Goal: Task Accomplishment & Management: Complete application form

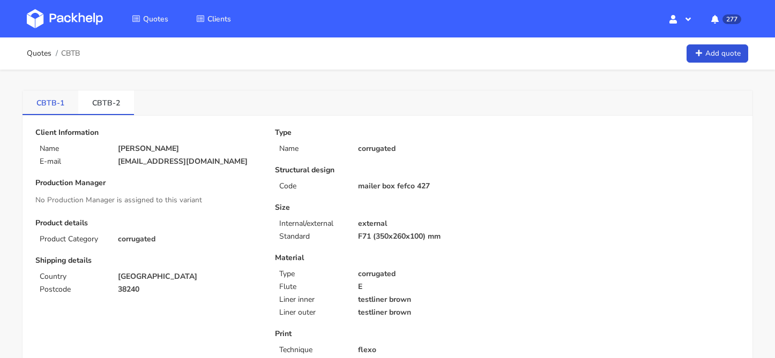
click at [54, 106] on link "CBTB-1" at bounding box center [51, 103] width 56 height 24
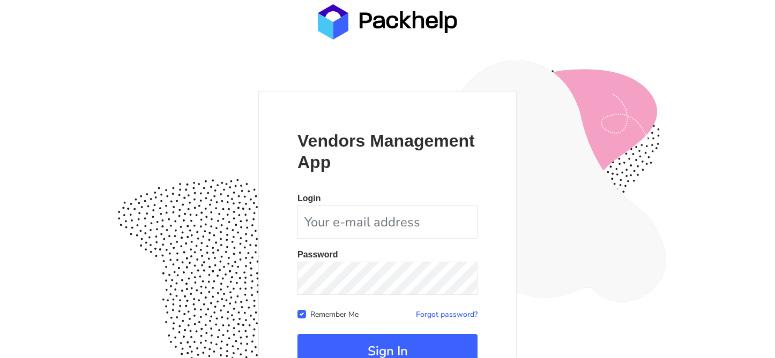
scroll to position [104, 0]
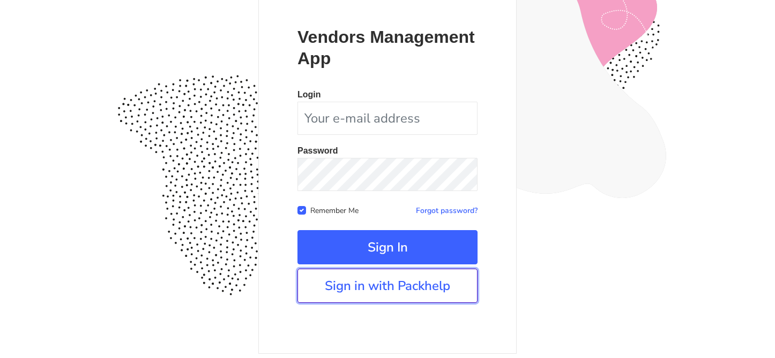
click at [362, 287] on link "Sign in with Packhelp" at bounding box center [387, 286] width 180 height 34
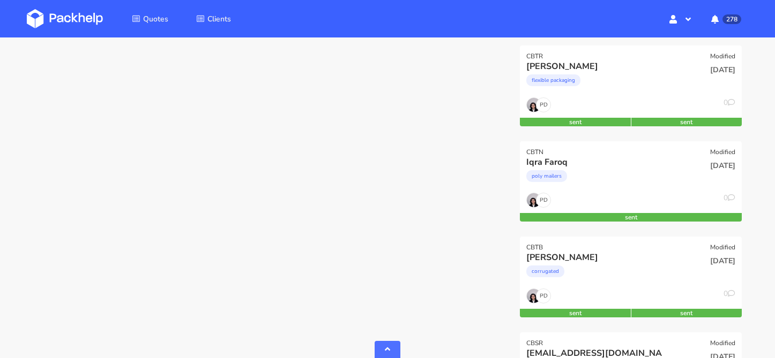
scroll to position [604, 0]
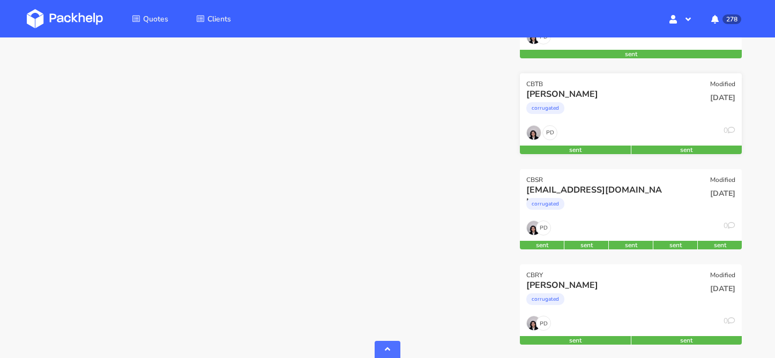
click at [680, 99] on div "[DATE]" at bounding box center [705, 98] width 59 height 10
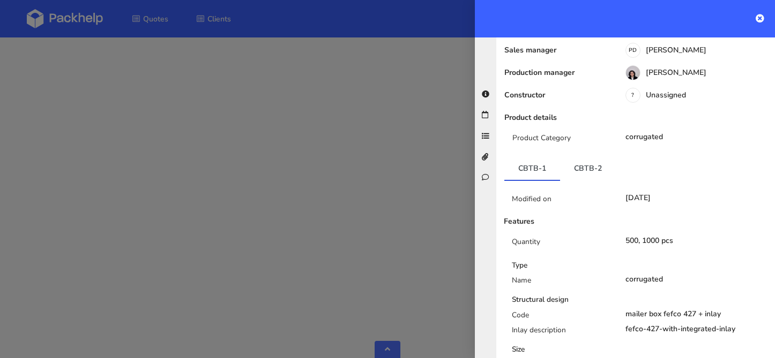
click at [568, 163] on link "CBTB-2" at bounding box center [588, 168] width 56 height 24
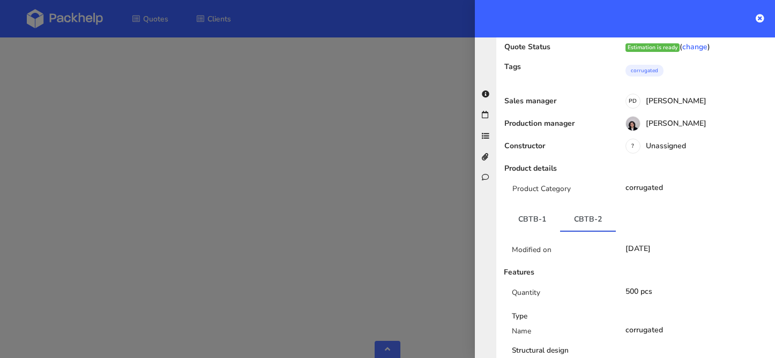
scroll to position [132, 0]
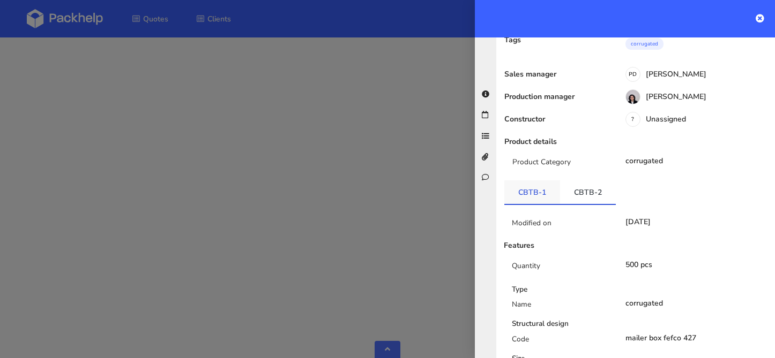
click at [539, 201] on link "CBTB-1" at bounding box center [532, 193] width 56 height 24
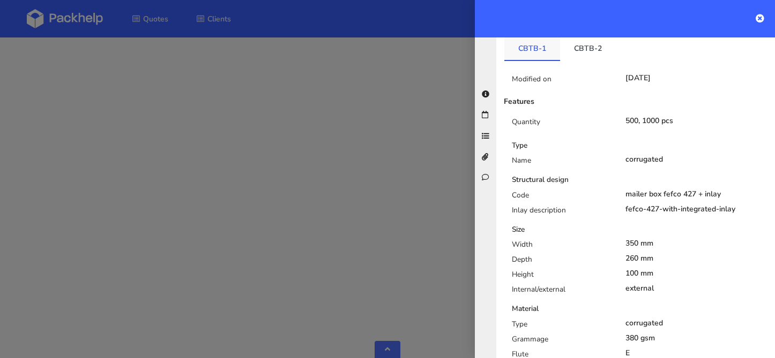
scroll to position [0, 0]
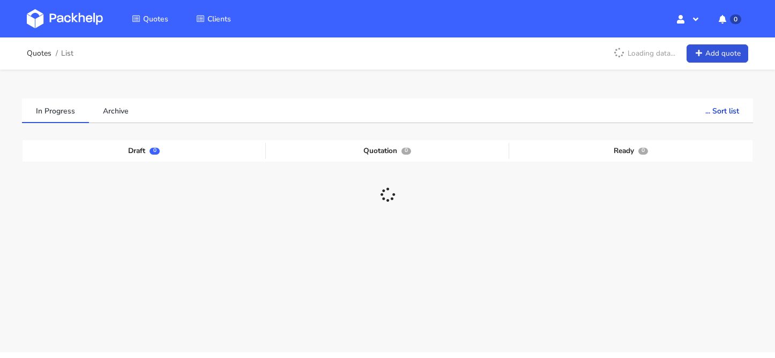
scroll to position [32, 0]
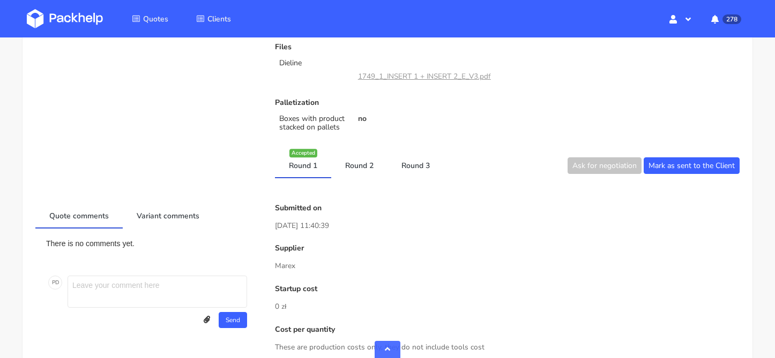
scroll to position [406, 0]
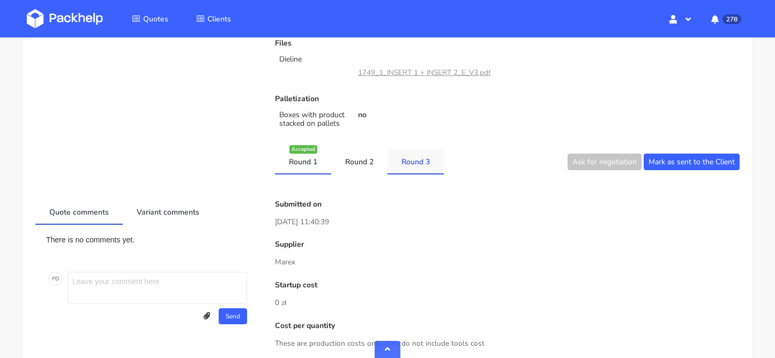
click at [422, 164] on link "Round 3" at bounding box center [415, 161] width 56 height 24
click at [372, 170] on link "Round 2" at bounding box center [359, 161] width 56 height 24
click at [313, 169] on link "Round 1" at bounding box center [303, 161] width 56 height 24
click at [361, 167] on link "Round 2" at bounding box center [359, 161] width 56 height 24
click at [410, 168] on link "Round 3" at bounding box center [415, 161] width 56 height 24
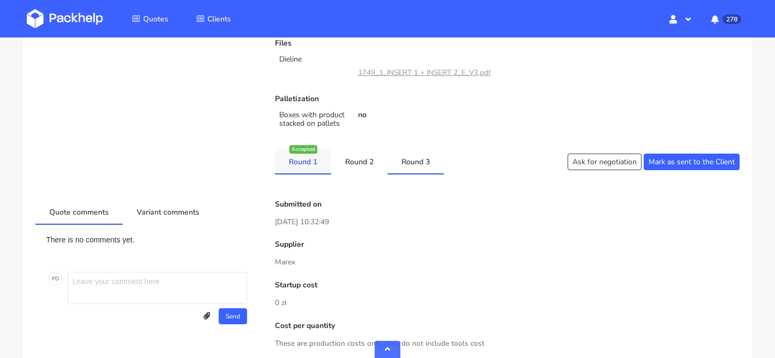
click at [323, 170] on link "Round 1" at bounding box center [303, 161] width 56 height 24
click at [347, 169] on link "Round 2" at bounding box center [359, 161] width 56 height 24
click at [402, 167] on link "Round 3" at bounding box center [415, 161] width 56 height 24
click at [291, 159] on link "Round 1" at bounding box center [303, 161] width 56 height 24
click at [354, 162] on link "Round 2" at bounding box center [359, 161] width 56 height 24
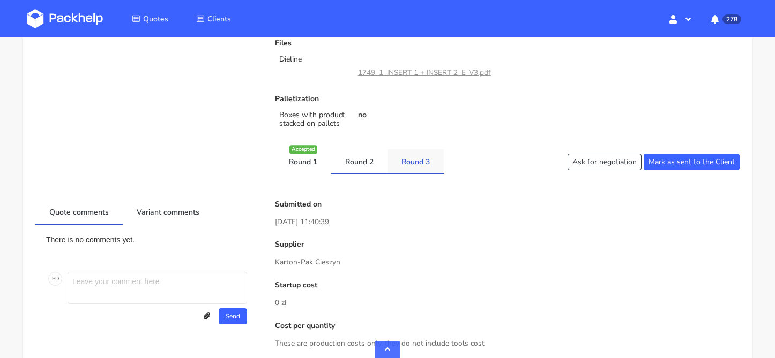
click at [429, 168] on link "Round 3" at bounding box center [415, 161] width 56 height 24
click at [378, 170] on link "Round 2" at bounding box center [359, 161] width 56 height 24
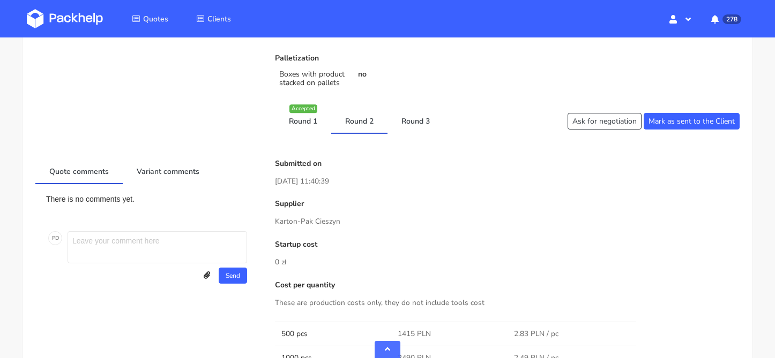
scroll to position [458, 0]
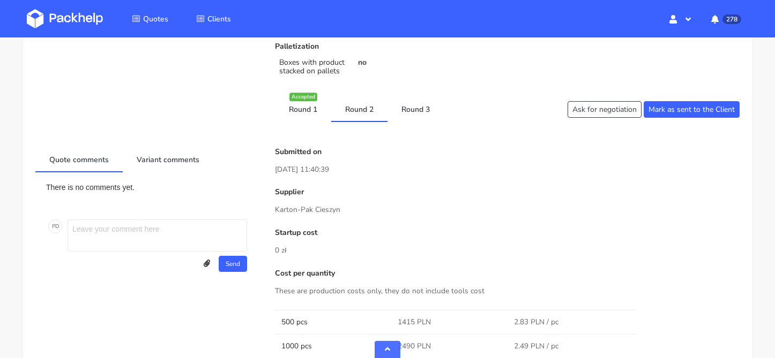
drag, startPoint x: 277, startPoint y: 210, endPoint x: 356, endPoint y: 211, distance: 78.8
click at [356, 211] on p "Karton-Pak Cieszyn" at bounding box center [507, 210] width 464 height 12
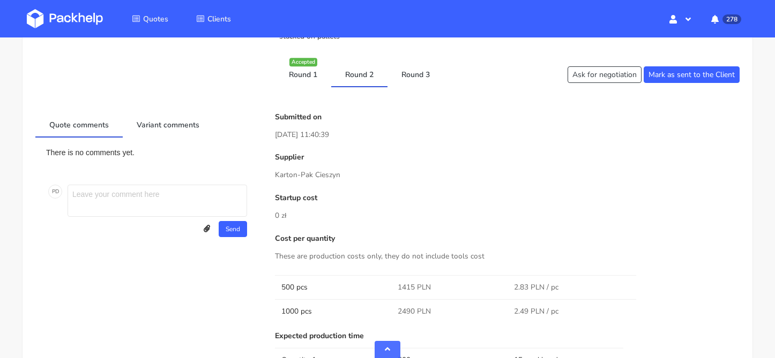
scroll to position [471, 0]
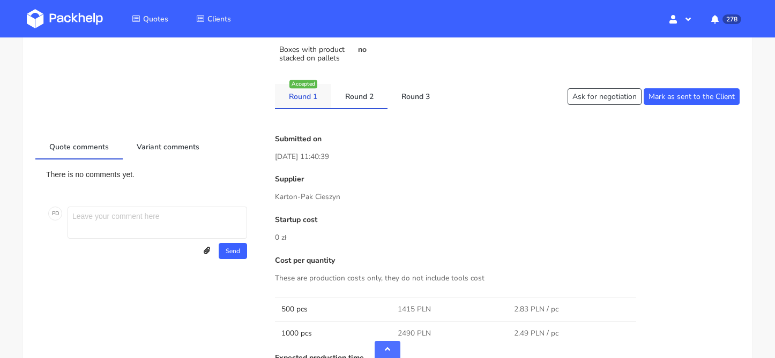
click at [307, 106] on link "Round 1" at bounding box center [303, 96] width 56 height 24
click at [316, 98] on link "Round 1" at bounding box center [303, 96] width 56 height 24
click at [299, 98] on link "Round 1" at bounding box center [303, 96] width 56 height 24
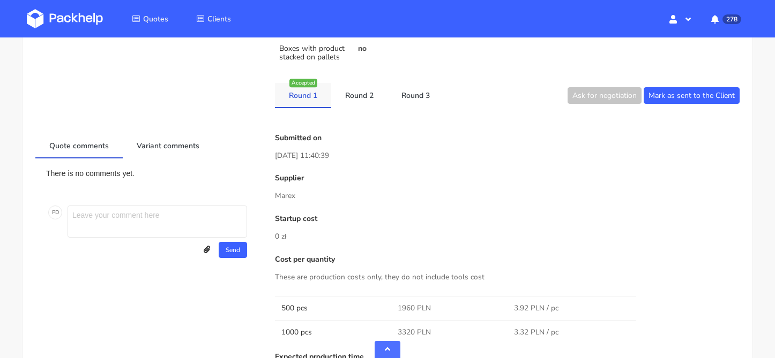
scroll to position [483, 0]
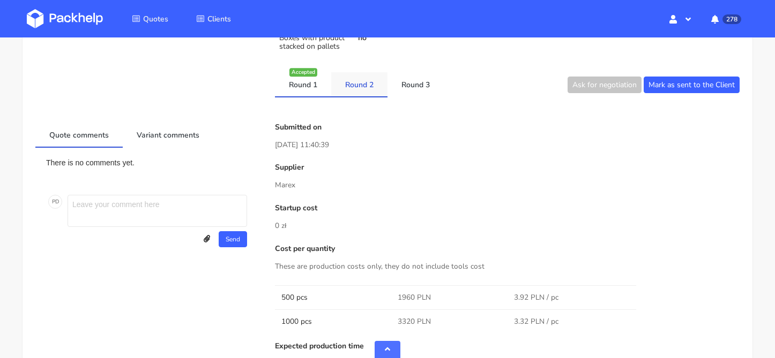
click at [356, 88] on link "Round 2" at bounding box center [359, 84] width 56 height 24
click at [319, 82] on link "Round 1" at bounding box center [303, 84] width 56 height 24
click at [357, 86] on link "Round 2" at bounding box center [359, 84] width 56 height 24
drag, startPoint x: 276, startPoint y: 184, endPoint x: 318, endPoint y: 185, distance: 42.3
click at [318, 185] on p "Karton-Pak Cieszyn" at bounding box center [507, 185] width 464 height 12
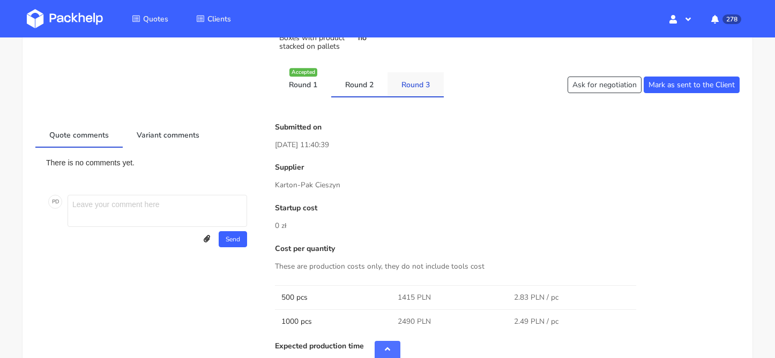
click at [406, 81] on link "Round 3" at bounding box center [415, 84] width 56 height 24
drag, startPoint x: 280, startPoint y: 146, endPoint x: 349, endPoint y: 147, distance: 69.1
click at [349, 147] on p "[DATE] 10:32:49" at bounding box center [507, 145] width 464 height 12
click at [348, 92] on link "Round 2" at bounding box center [359, 84] width 56 height 24
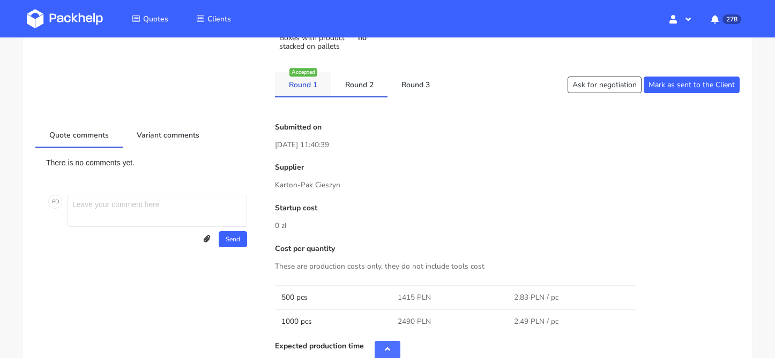
click at [319, 89] on link "Round 1" at bounding box center [303, 84] width 56 height 24
click at [372, 87] on link "Round 2" at bounding box center [359, 84] width 56 height 24
click at [404, 88] on link "Round 3" at bounding box center [415, 84] width 56 height 24
click at [375, 86] on link "Round 2" at bounding box center [359, 84] width 56 height 24
click at [316, 80] on link "Round 1" at bounding box center [303, 84] width 56 height 24
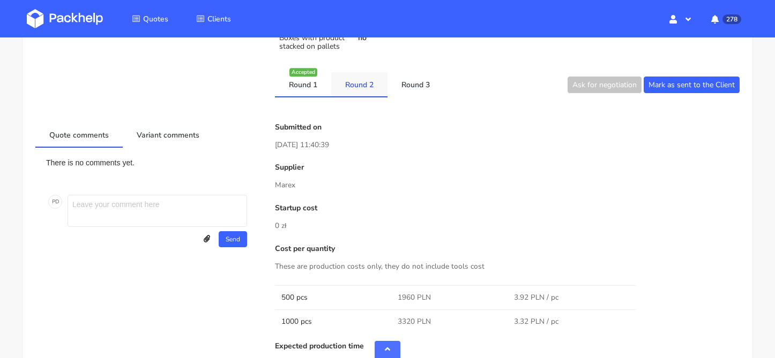
click at [340, 81] on link "Round 2" at bounding box center [359, 84] width 56 height 24
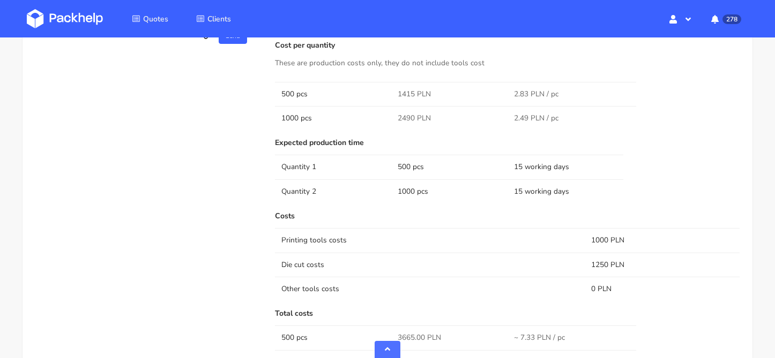
scroll to position [671, 0]
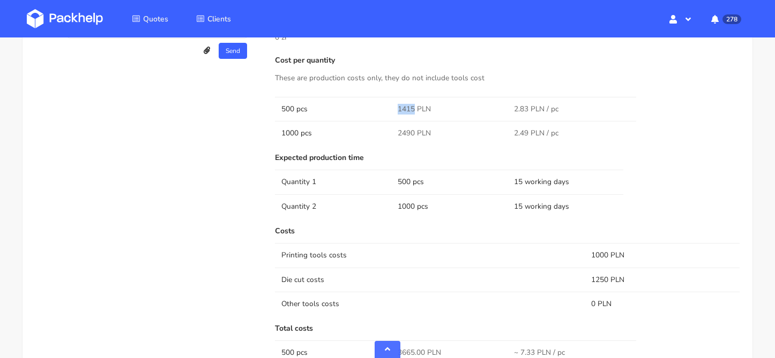
drag, startPoint x: 398, startPoint y: 111, endPoint x: 411, endPoint y: 112, distance: 14.0
click at [411, 112] on span "1415 PLN" at bounding box center [414, 109] width 33 height 11
copy span "1415"
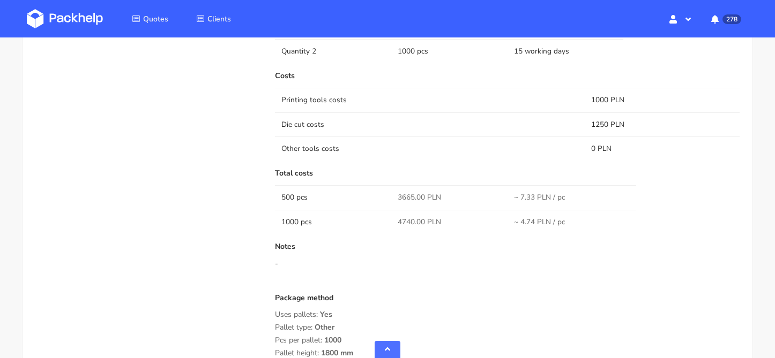
scroll to position [826, 0]
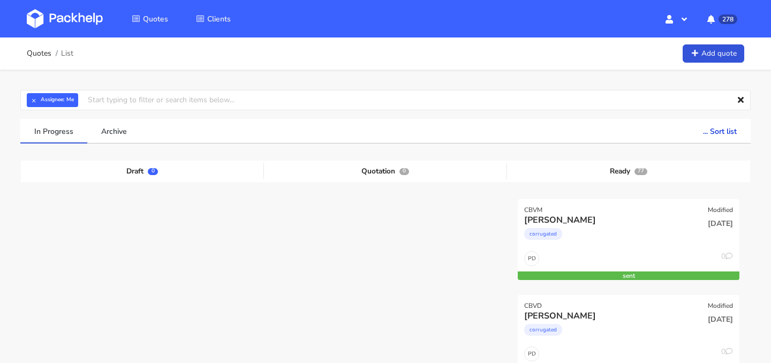
click at [237, 99] on input "text" at bounding box center [385, 100] width 731 height 20
type input "cbtb"
click at [156, 145] on link "cbtb" at bounding box center [148, 141] width 100 height 20
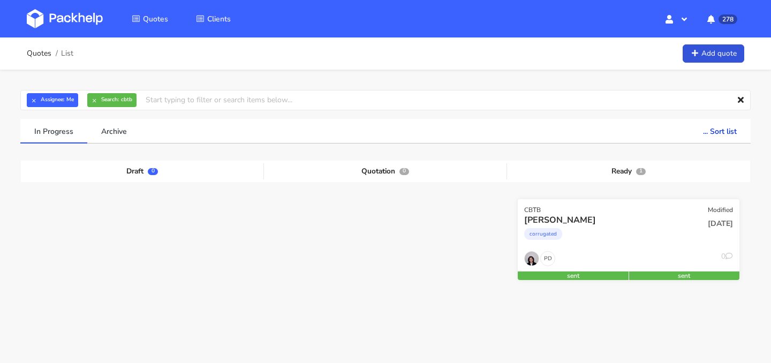
click at [634, 254] on div "PD 0" at bounding box center [629, 261] width 222 height 20
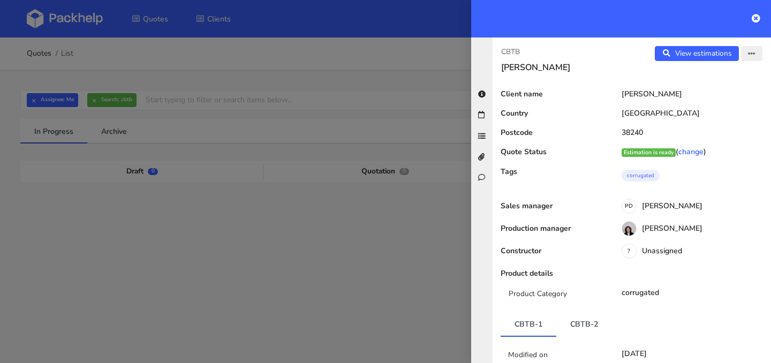
click at [746, 56] on button "button" at bounding box center [751, 53] width 21 height 15
click at [717, 77] on link "View quote" at bounding box center [717, 76] width 94 height 18
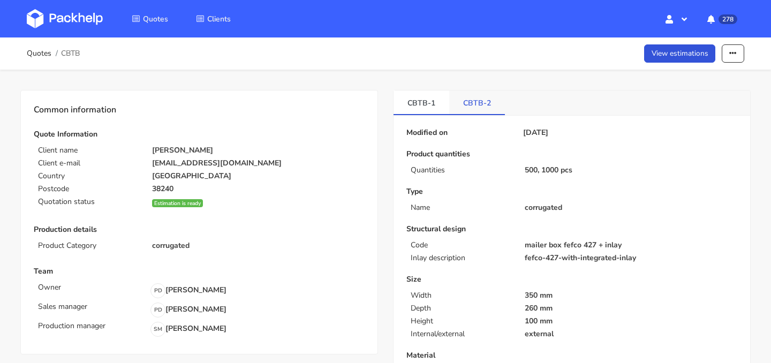
click at [477, 113] on link "CBTB-2" at bounding box center [477, 103] width 56 height 24
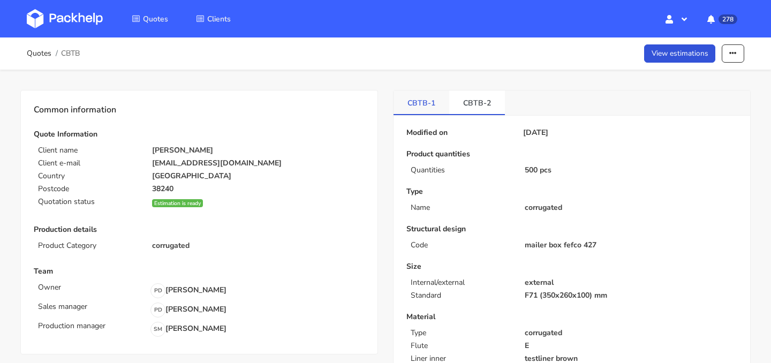
click at [421, 103] on link "CBTB-1" at bounding box center [422, 103] width 56 height 24
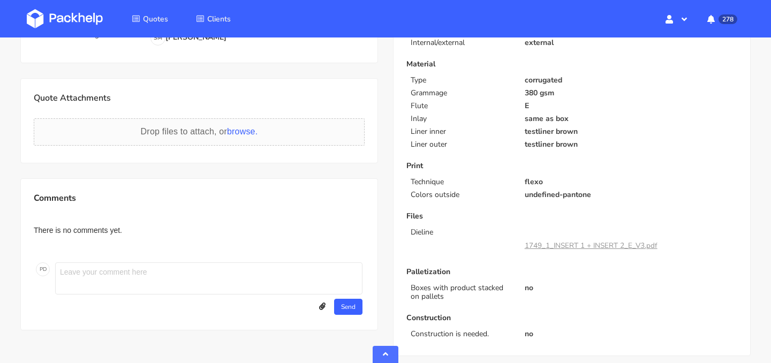
scroll to position [286, 0]
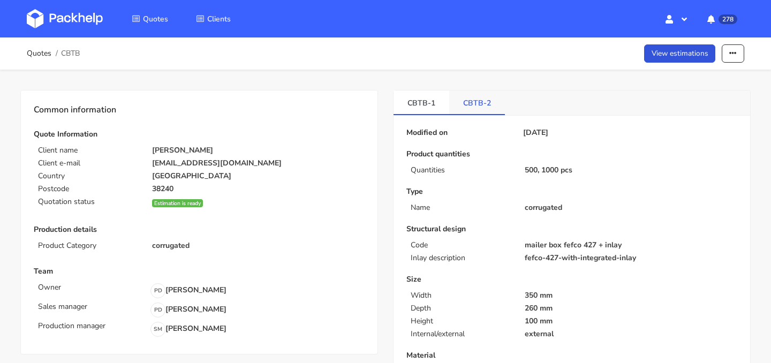
click at [469, 108] on link "CBTB-2" at bounding box center [477, 103] width 56 height 24
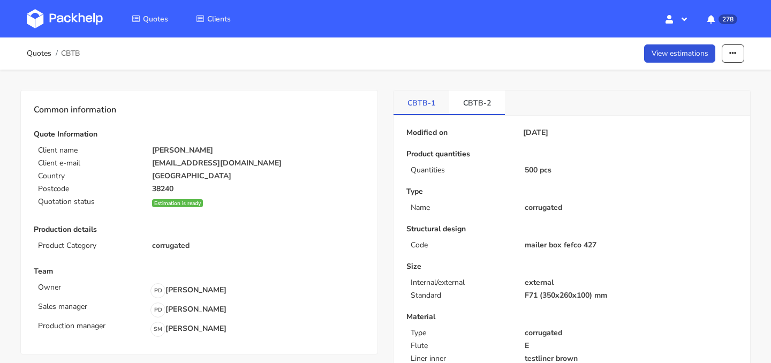
click at [424, 102] on link "CBTB-1" at bounding box center [422, 103] width 56 height 24
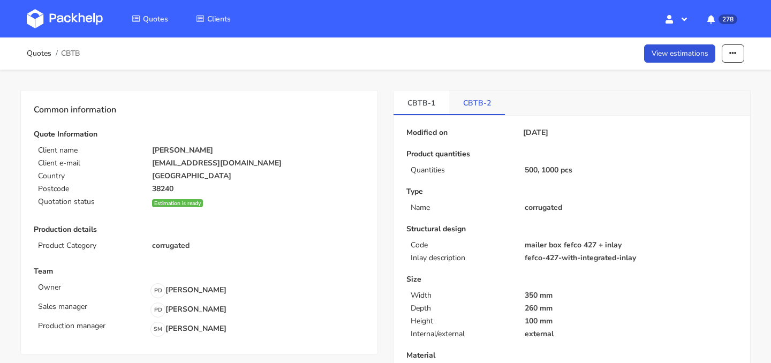
click at [471, 104] on link "CBTB-2" at bounding box center [477, 103] width 56 height 24
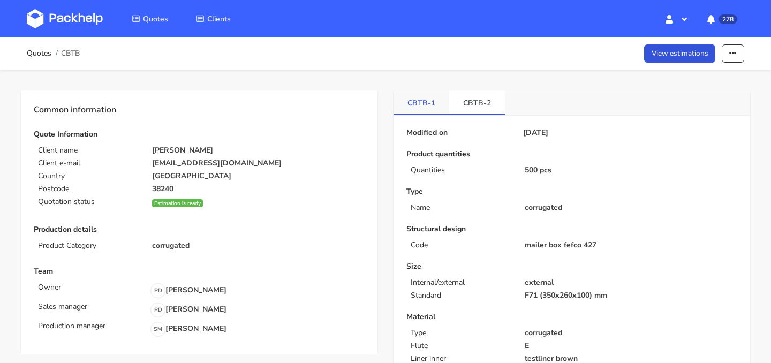
click at [420, 107] on link "CBTB-1" at bounding box center [422, 103] width 56 height 24
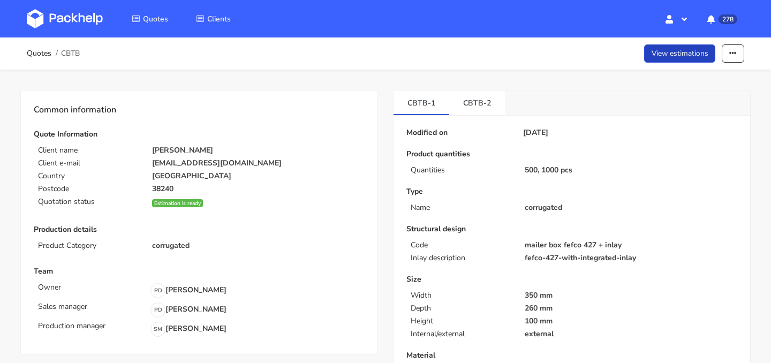
click at [664, 59] on link "View estimations" at bounding box center [680, 53] width 72 height 19
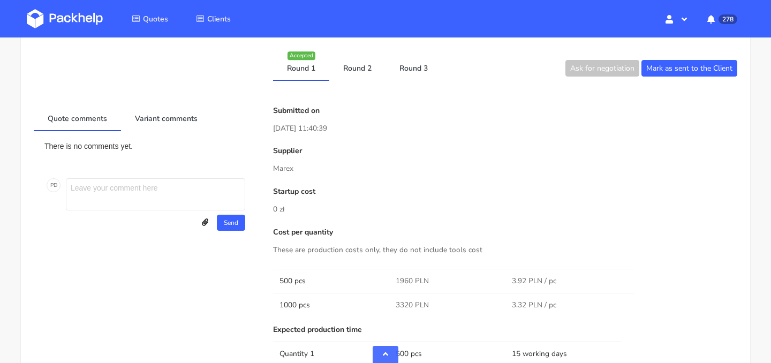
scroll to position [497, 0]
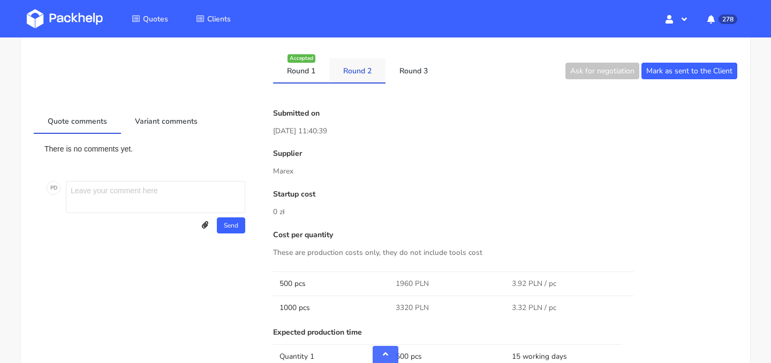
click at [357, 72] on link "Round 2" at bounding box center [357, 70] width 56 height 24
click at [325, 73] on link "Round 1" at bounding box center [301, 70] width 56 height 24
click at [363, 69] on link "Round 2" at bounding box center [357, 70] width 56 height 24
click at [415, 71] on link "Round 3" at bounding box center [414, 70] width 56 height 24
click at [374, 71] on link "Round 2" at bounding box center [357, 70] width 56 height 24
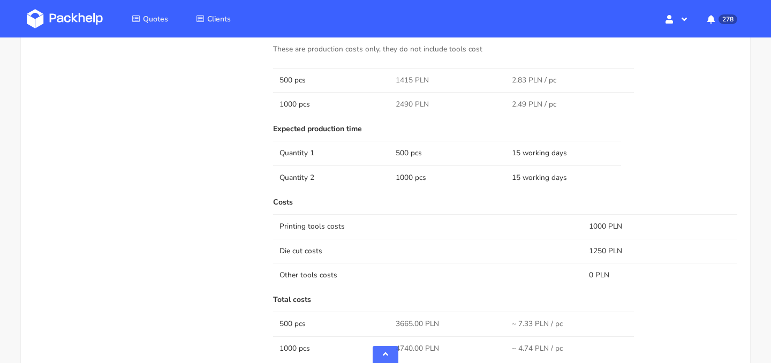
scroll to position [702, 0]
drag, startPoint x: 609, startPoint y: 248, endPoint x: 584, endPoint y: 218, distance: 38.5
click at [584, 218] on tbody "Printing tools costs 1000 PLN Die cut costs 1250 PLN Other tools costs 0 PLN" at bounding box center [505, 249] width 464 height 73
click at [584, 218] on td "1000 PLN" at bounding box center [660, 225] width 155 height 24
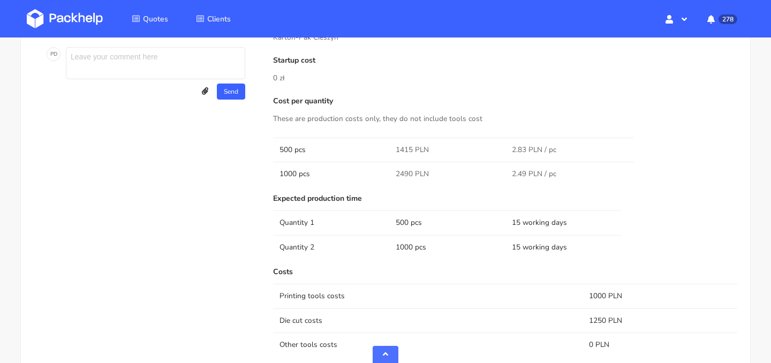
scroll to position [630, 0]
drag, startPoint x: 278, startPoint y: 148, endPoint x: 652, endPoint y: 159, distance: 374.6
click at [652, 159] on tr "500 pcs 1415 PLN 2.83 PLN / pc" at bounding box center [505, 150] width 464 height 24
drag, startPoint x: 243, startPoint y: 151, endPoint x: 714, endPoint y: 144, distance: 471.0
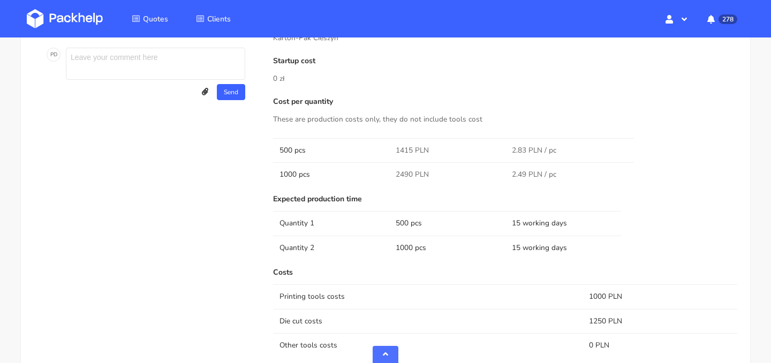
click at [714, 144] on div "Quote comments Variant comments There is no comments yet. P D Send Upload attac…" at bounding box center [385, 334] width 719 height 717
click at [714, 144] on tr "500 pcs 1415 PLN 2.83 PLN / pc" at bounding box center [505, 150] width 464 height 24
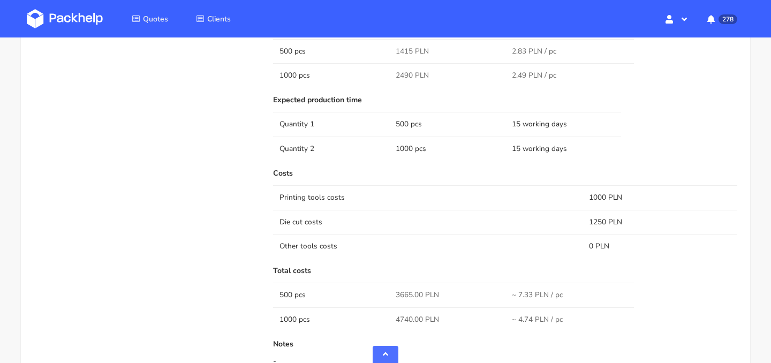
scroll to position [729, 0]
drag, startPoint x: 393, startPoint y: 295, endPoint x: 421, endPoint y: 298, distance: 28.5
click at [421, 298] on td "3665.00 PLN" at bounding box center [447, 295] width 116 height 24
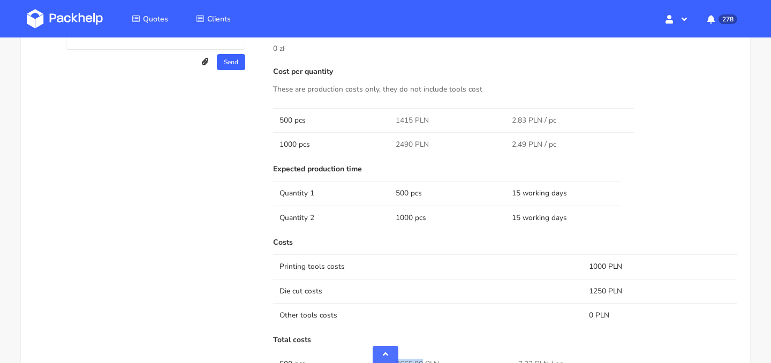
scroll to position [658, 0]
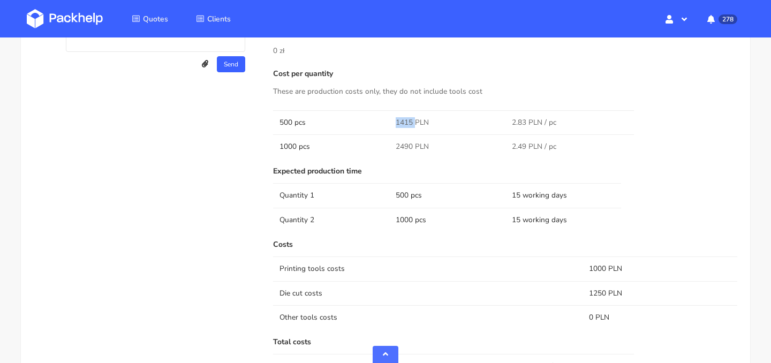
drag, startPoint x: 414, startPoint y: 122, endPoint x: 396, endPoint y: 122, distance: 17.1
click at [396, 122] on span "1415 PLN" at bounding box center [412, 122] width 33 height 11
click at [596, 270] on td "1000 PLN" at bounding box center [660, 269] width 155 height 24
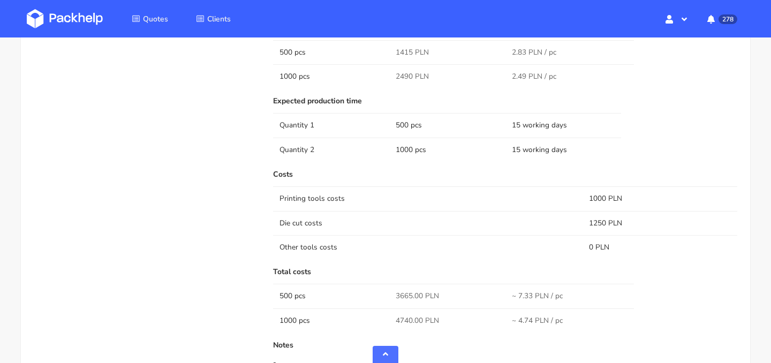
scroll to position [740, 0]
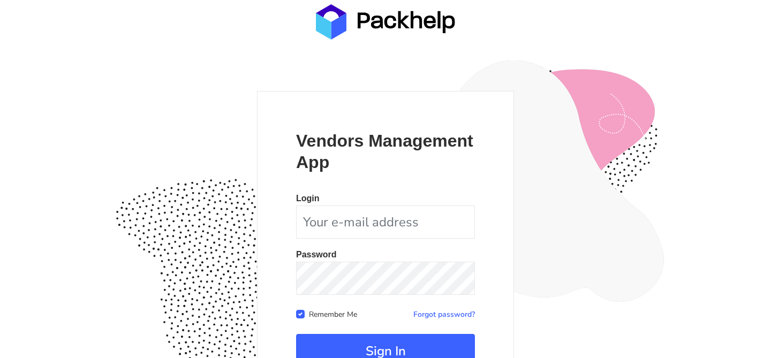
scroll to position [104, 0]
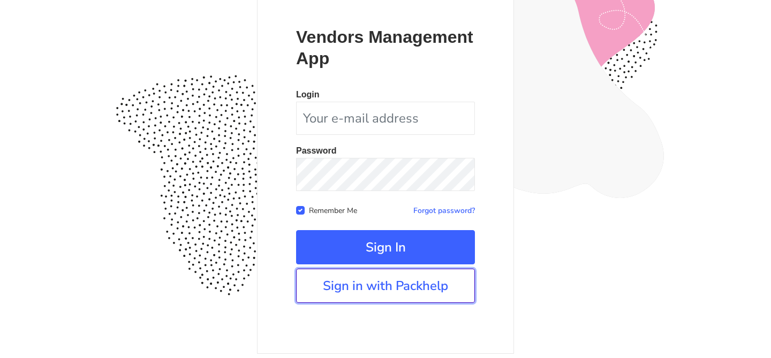
click at [385, 289] on link "Sign in with Packhelp" at bounding box center [385, 286] width 179 height 34
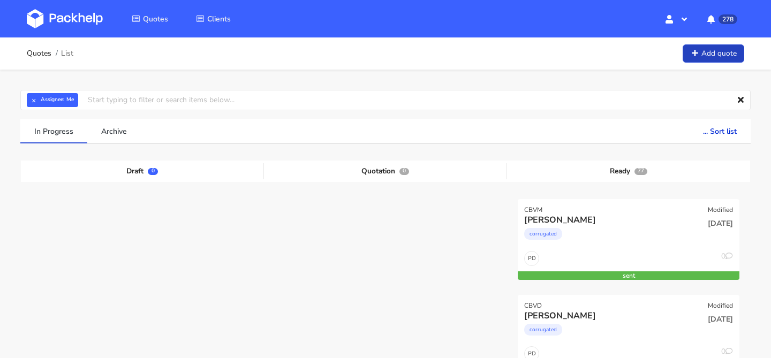
click at [718, 54] on link "Add quote" at bounding box center [714, 53] width 62 height 19
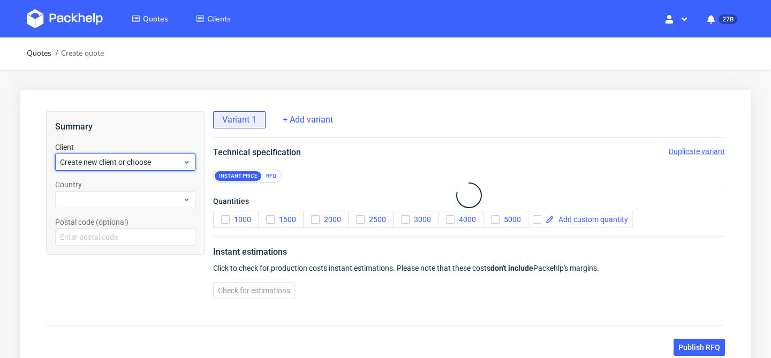
click at [160, 168] on div "Create new client or choose" at bounding box center [125, 162] width 140 height 17
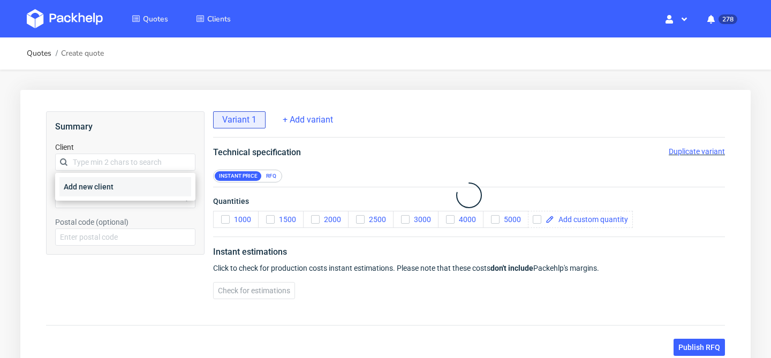
click at [153, 177] on div "Add new client" at bounding box center [125, 186] width 132 height 19
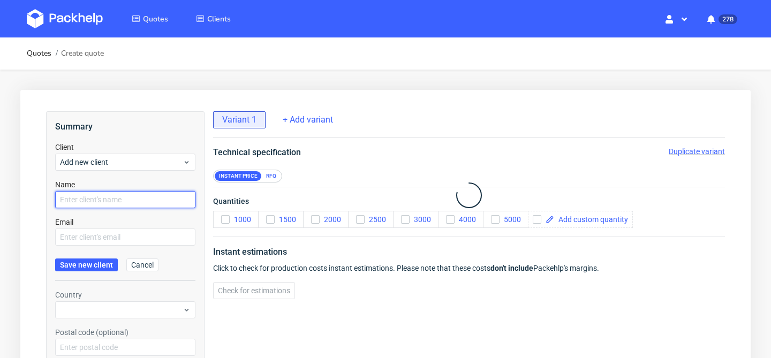
click at [145, 201] on input "text" at bounding box center [125, 199] width 140 height 17
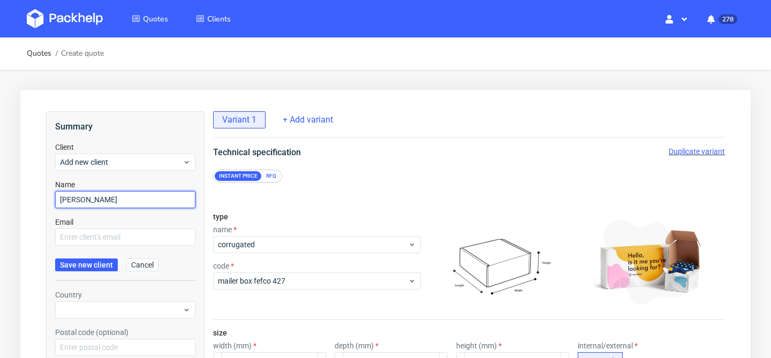
type input "[PERSON_NAME]"
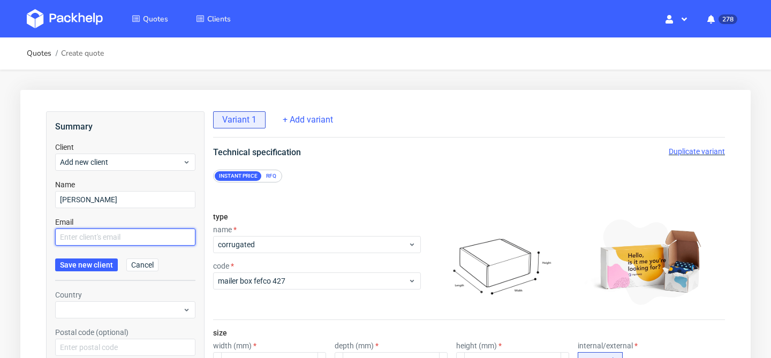
click at [131, 241] on input "text" at bounding box center [125, 237] width 140 height 17
paste input "[PERSON_NAME][EMAIL_ADDRESS][DOMAIN_NAME]"
type input "[PERSON_NAME][EMAIL_ADDRESS][DOMAIN_NAME]"
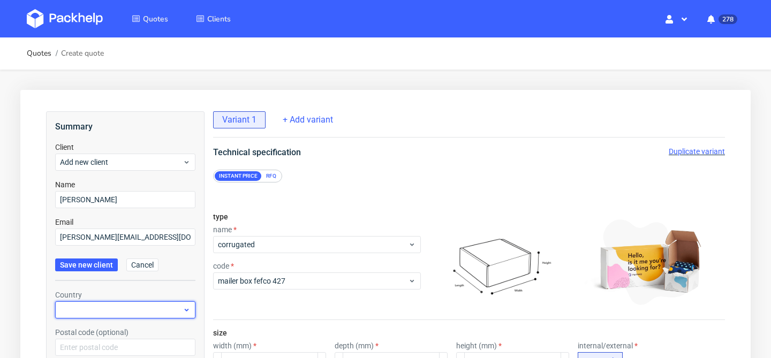
click at [110, 310] on div at bounding box center [125, 310] width 140 height 17
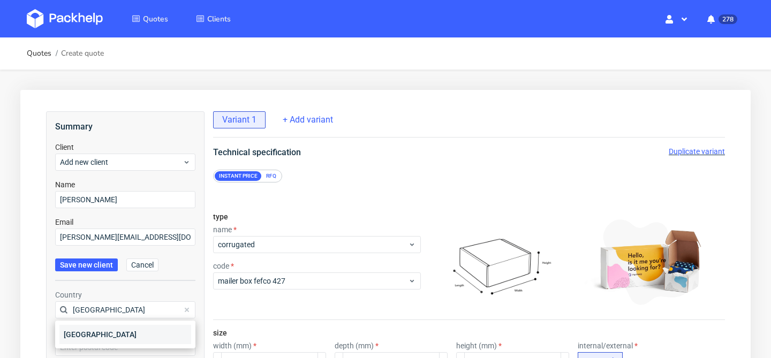
type input "[GEOGRAPHIC_DATA]"
click at [97, 340] on div "[GEOGRAPHIC_DATA]" at bounding box center [125, 334] width 132 height 19
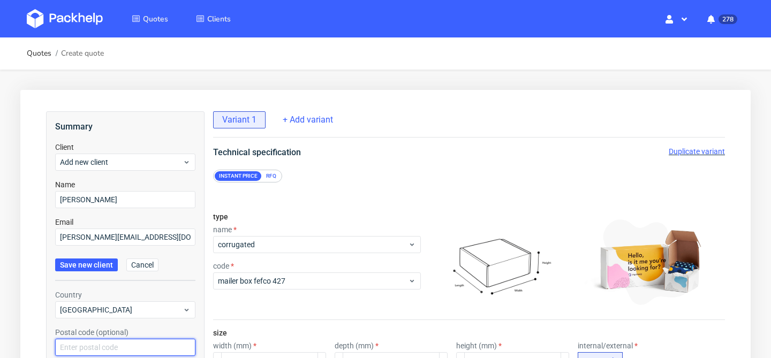
click at [79, 346] on input "text" at bounding box center [125, 347] width 140 height 17
type input "50510"
click at [89, 268] on span "Save new client" at bounding box center [86, 265] width 53 height 8
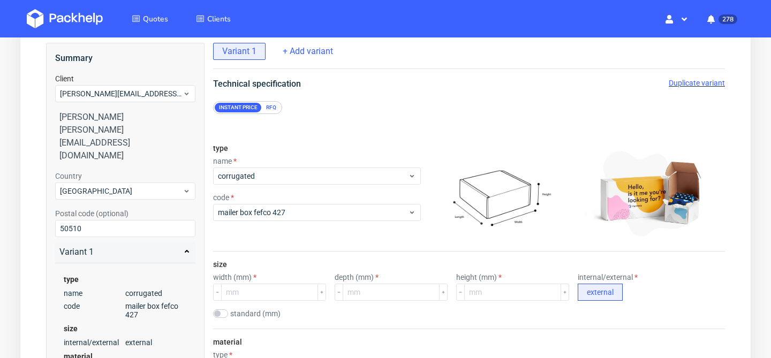
scroll to position [80, 0]
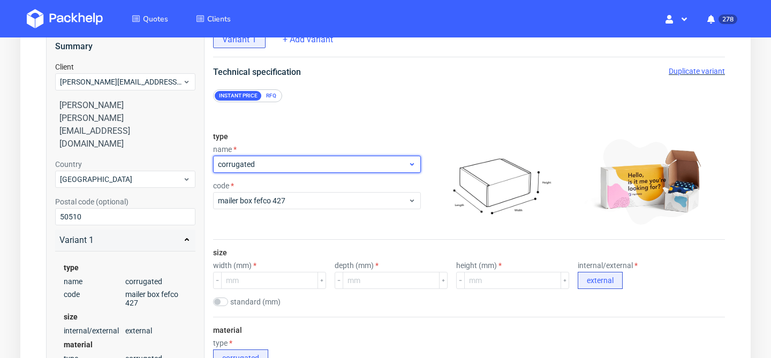
click at [350, 168] on span "corrugated" at bounding box center [313, 164] width 190 height 11
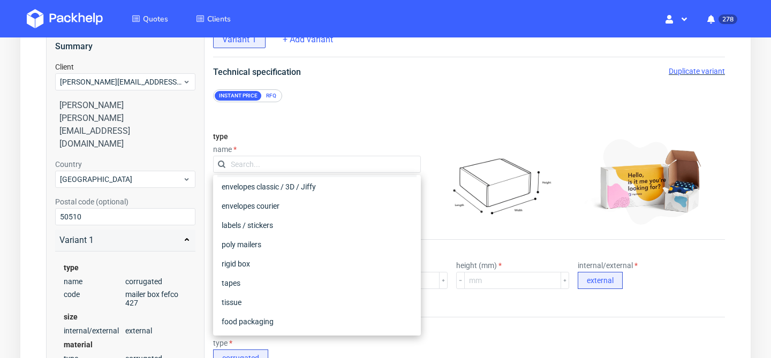
scroll to position [0, 0]
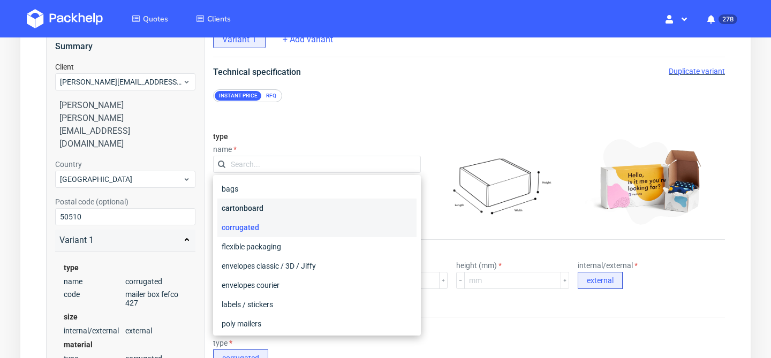
click at [316, 209] on div "cartonboard" at bounding box center [317, 208] width 199 height 19
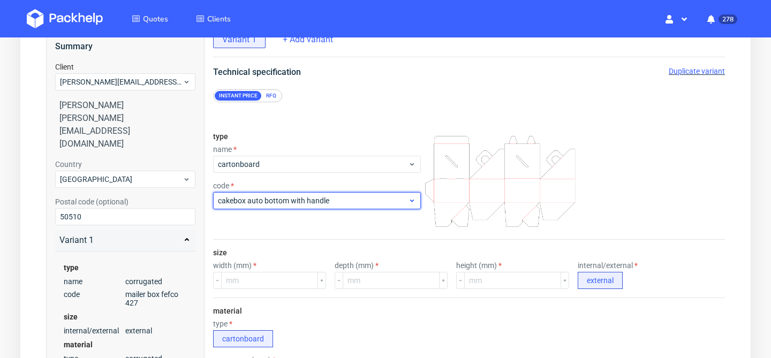
click at [357, 203] on span "cakebox auto bottom with handle" at bounding box center [313, 201] width 190 height 11
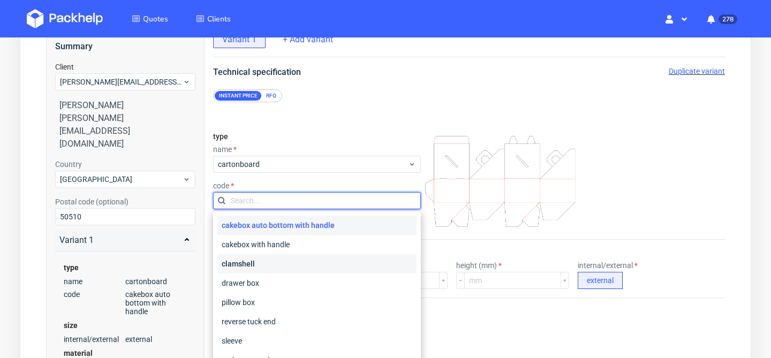
scroll to position [41, 0]
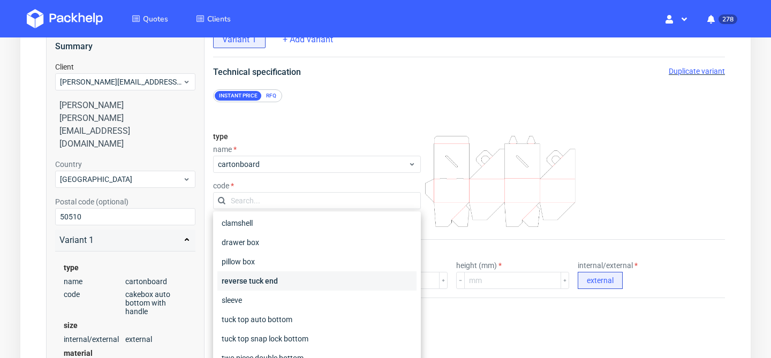
click at [282, 281] on div "reverse tuck end" at bounding box center [317, 281] width 199 height 19
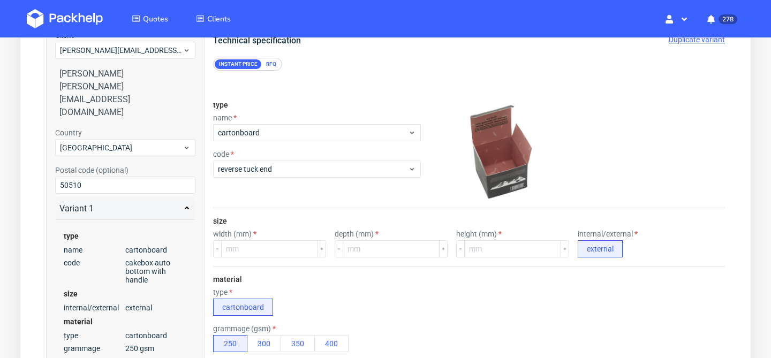
scroll to position [117, 0]
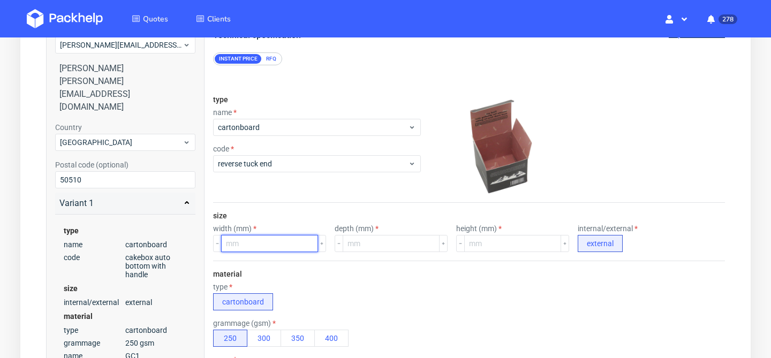
click at [284, 247] on input "number" at bounding box center [269, 243] width 97 height 17
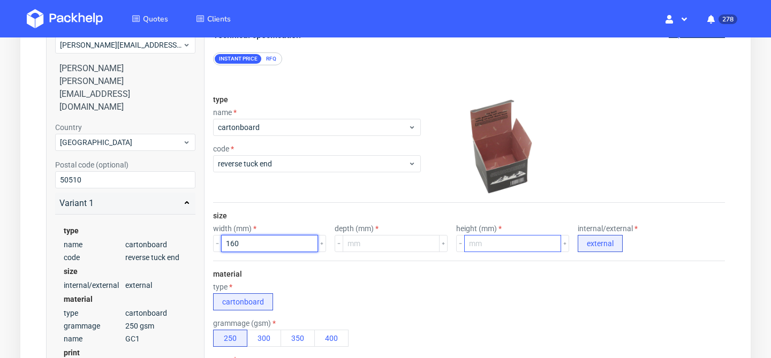
type input "160"
click at [464, 246] on input "number" at bounding box center [512, 243] width 97 height 17
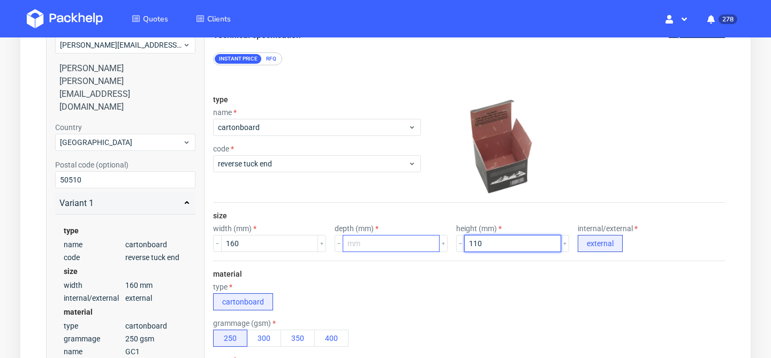
type input "110"
click at [368, 242] on input "number" at bounding box center [391, 243] width 97 height 17
type input "65"
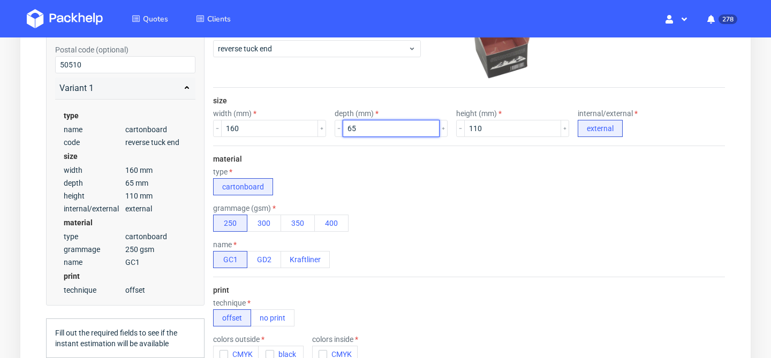
scroll to position [233, 0]
click at [269, 266] on button "GD2" at bounding box center [264, 259] width 34 height 17
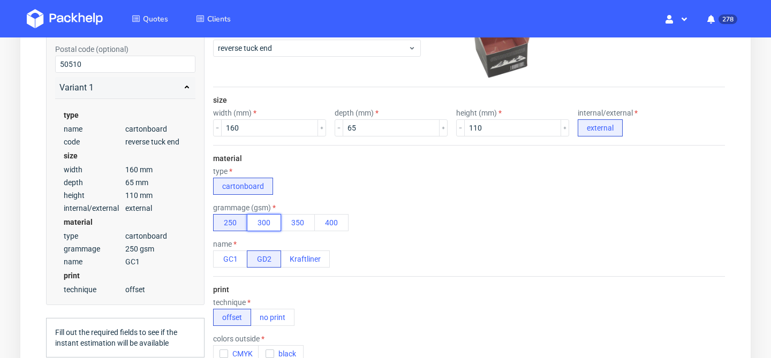
click at [268, 228] on button "300" at bounding box center [264, 222] width 34 height 17
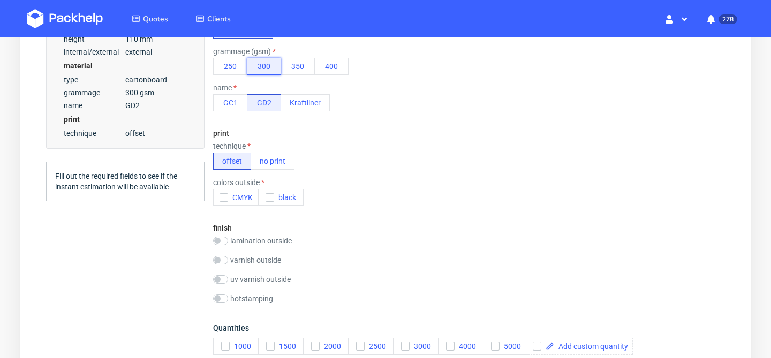
scroll to position [388, 0]
click at [221, 202] on icon "button" at bounding box center [224, 199] width 8 height 8
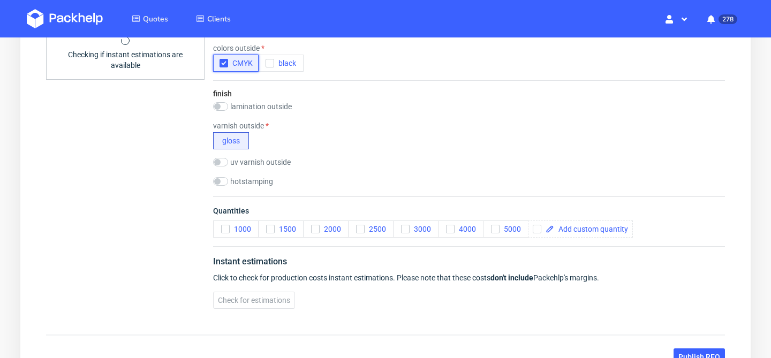
scroll to position [524, 0]
click at [222, 100] on div "finish lamination outside gloss matt Soft touch Anti-scratch varnish outside gl…" at bounding box center [469, 138] width 512 height 116
click at [221, 105] on input "checkbox" at bounding box center [220, 106] width 15 height 9
checkbox input "true"
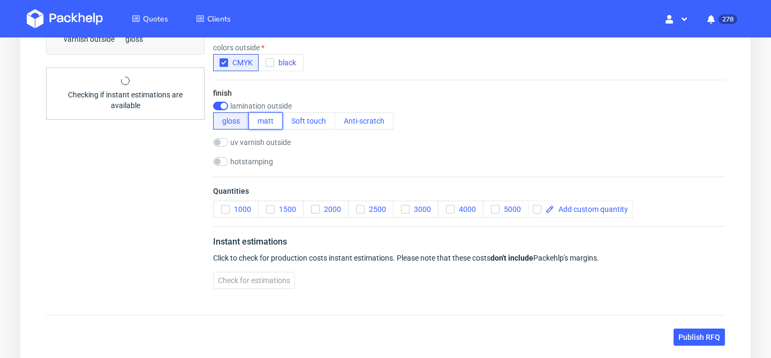
click at [272, 124] on button "matt" at bounding box center [266, 121] width 34 height 17
click at [227, 208] on use "button" at bounding box center [225, 210] width 5 height 4
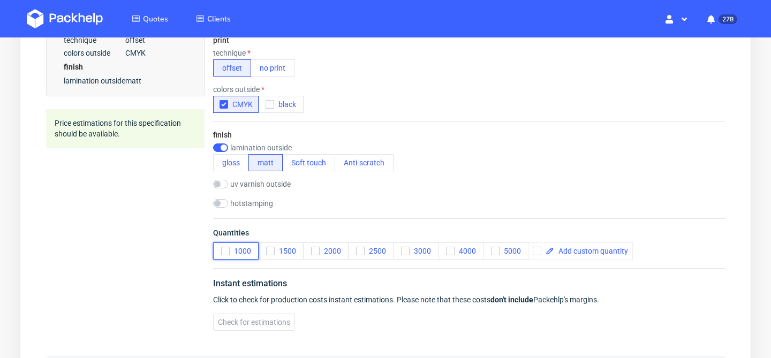
scroll to position [482, 0]
click at [224, 251] on icon "button" at bounding box center [226, 252] width 8 height 8
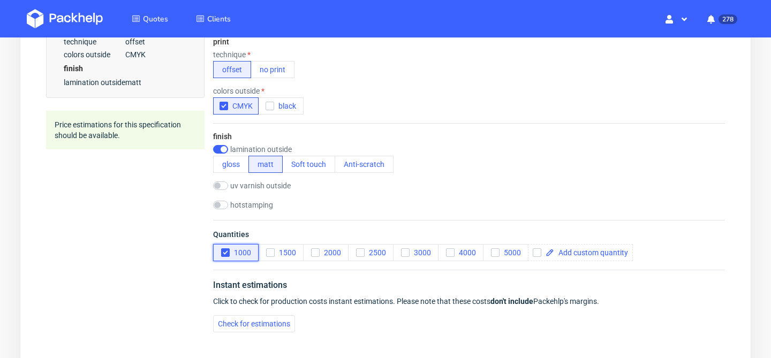
scroll to position [598, 0]
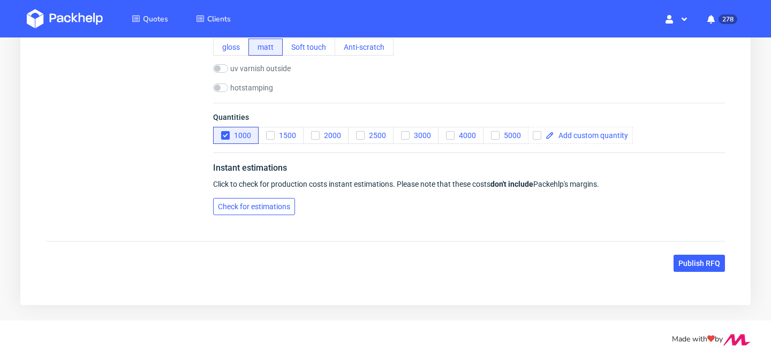
click at [258, 208] on span "Check for estimations" at bounding box center [254, 207] width 72 height 8
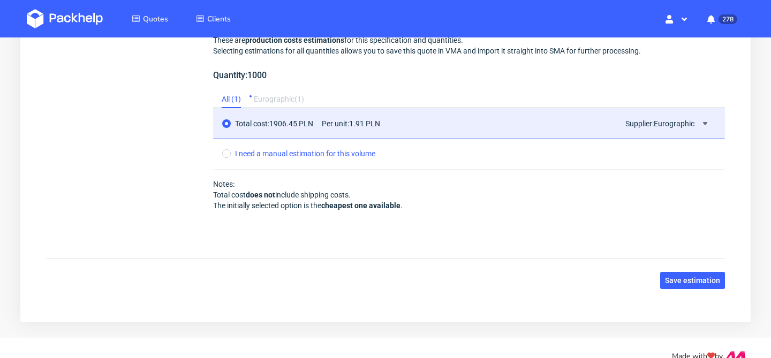
scroll to position [849, 0]
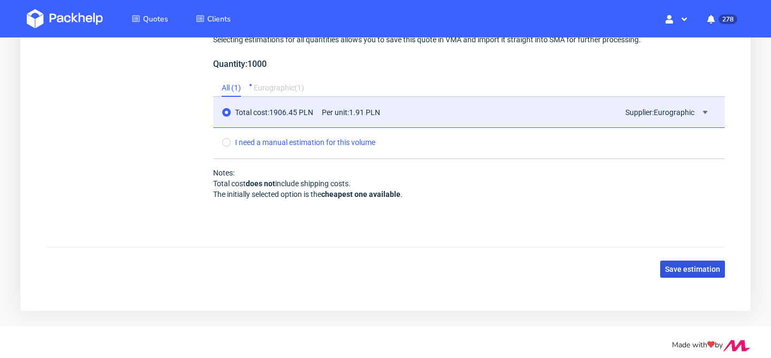
click at [700, 274] on button "Save estimation" at bounding box center [693, 269] width 65 height 17
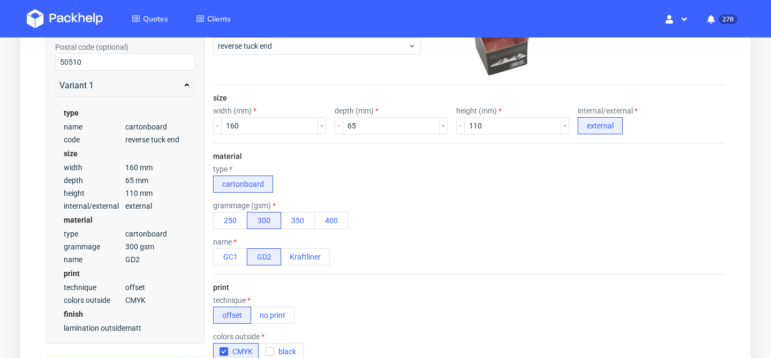
scroll to position [0, 0]
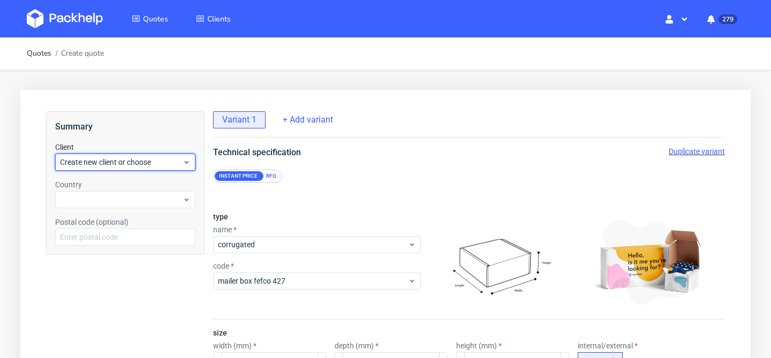
click at [135, 168] on div "Create new client or choose" at bounding box center [125, 162] width 140 height 17
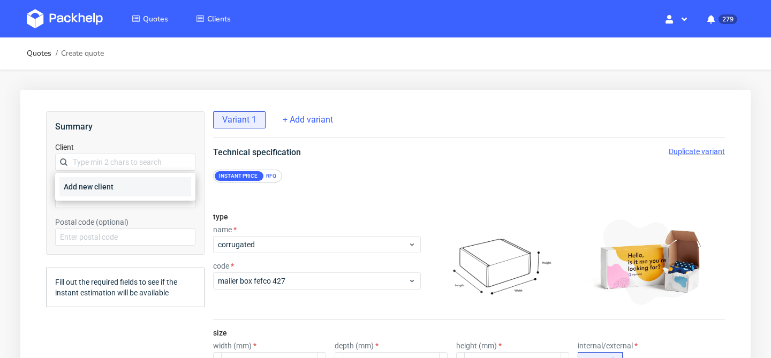
click at [118, 189] on div "Add new client" at bounding box center [125, 186] width 132 height 19
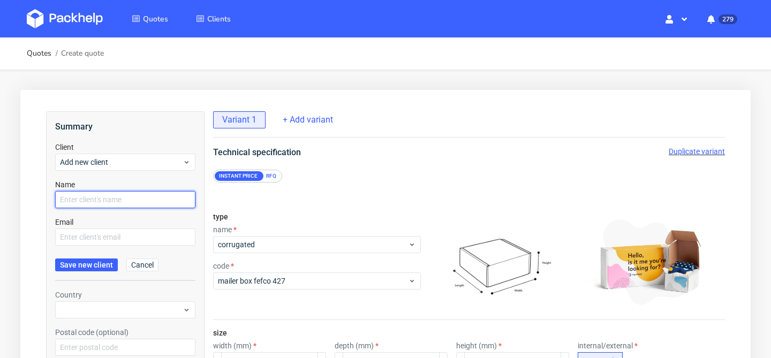
click at [122, 193] on input "text" at bounding box center [125, 199] width 140 height 17
type input "[PERSON_NAME]"
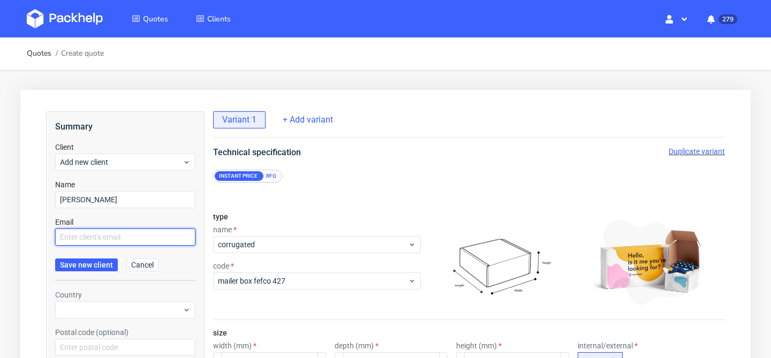
click at [104, 239] on input "text" at bounding box center [125, 237] width 140 height 17
paste input "[PERSON_NAME][EMAIL_ADDRESS][PERSON_NAME][DOMAIN_NAME]"
type input "[PERSON_NAME][EMAIL_ADDRESS][PERSON_NAME][DOMAIN_NAME]"
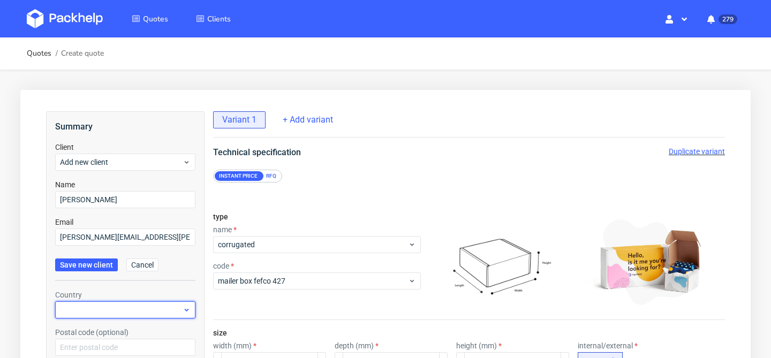
click at [96, 304] on div at bounding box center [125, 310] width 140 height 17
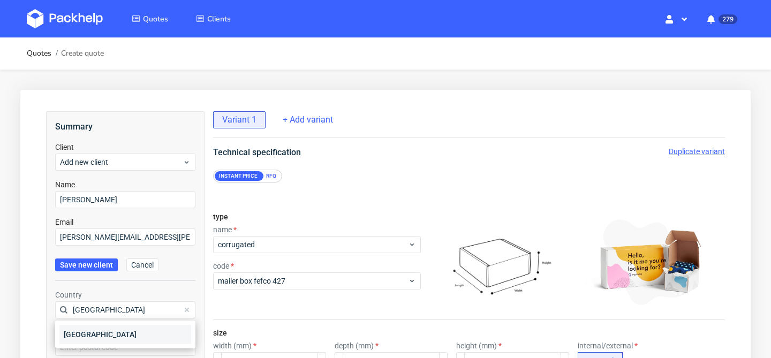
type input "[GEOGRAPHIC_DATA]"
click at [98, 335] on div "[GEOGRAPHIC_DATA]" at bounding box center [125, 334] width 132 height 19
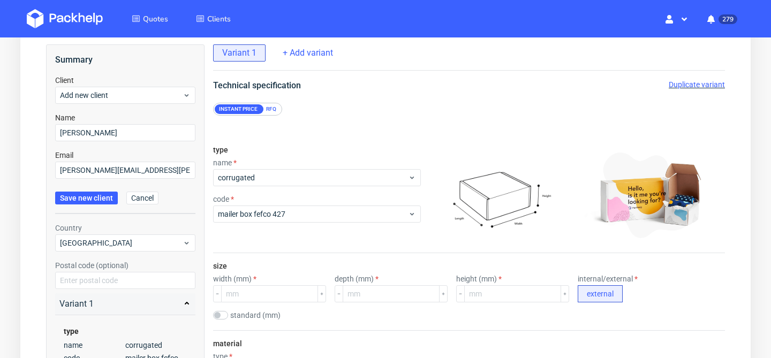
scroll to position [72, 0]
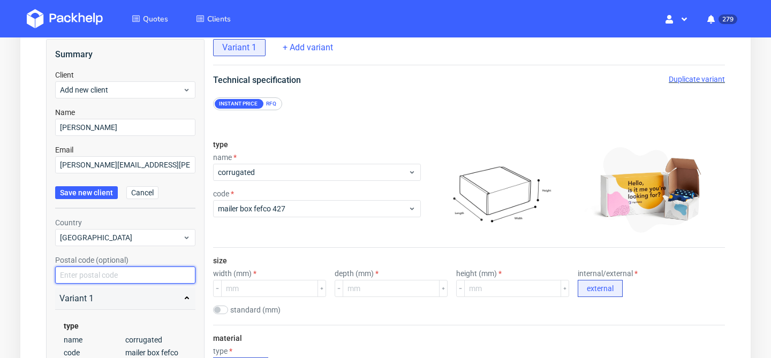
click at [117, 281] on input "text" at bounding box center [125, 275] width 140 height 17
paste input "75002"
type input "75002"
click at [92, 196] on span "Save new client" at bounding box center [86, 193] width 53 height 8
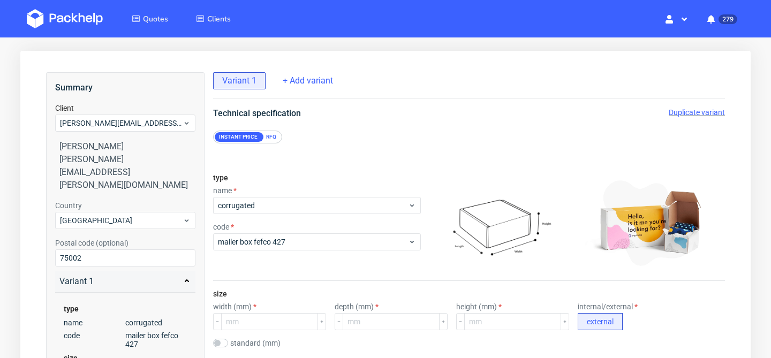
scroll to position [30, 0]
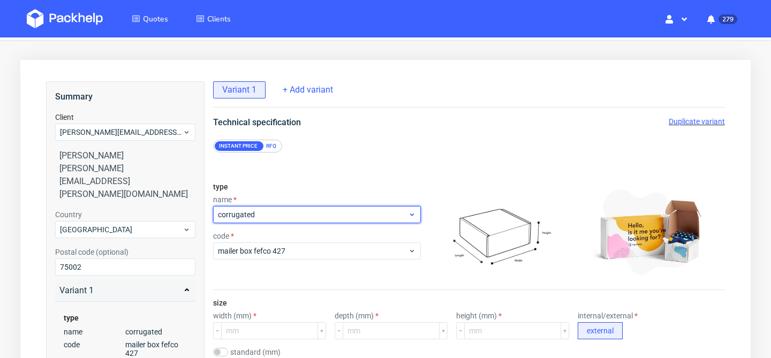
click at [340, 210] on span "corrugated" at bounding box center [313, 214] width 190 height 11
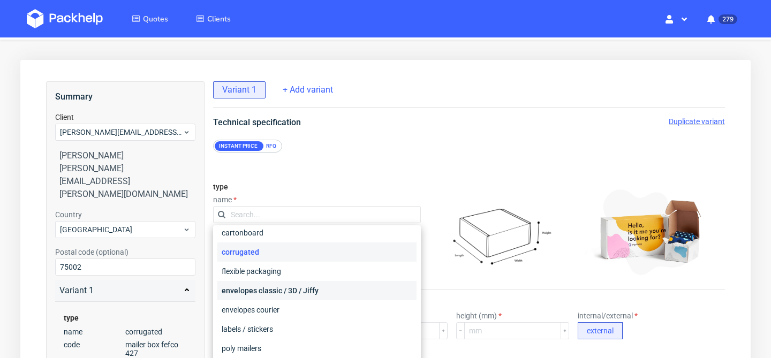
scroll to position [26, 0]
click at [340, 237] on div "cartonboard" at bounding box center [317, 232] width 199 height 19
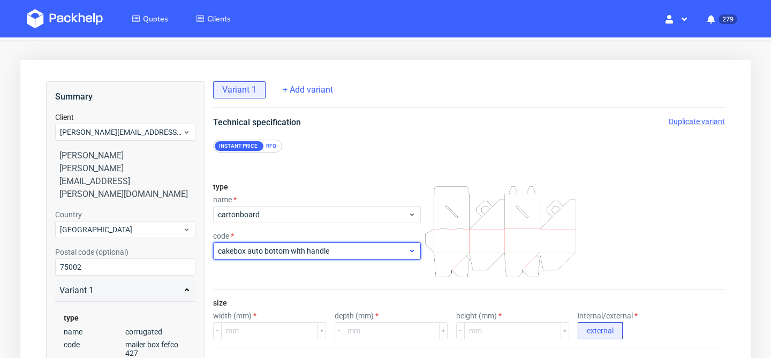
click at [332, 249] on span "cakebox auto bottom with handle" at bounding box center [313, 251] width 190 height 11
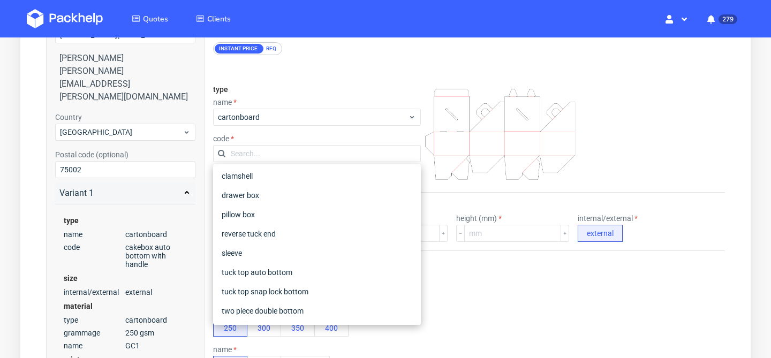
scroll to position [127, 0]
click at [333, 290] on div "tuck top snap lock bottom" at bounding box center [317, 292] width 199 height 19
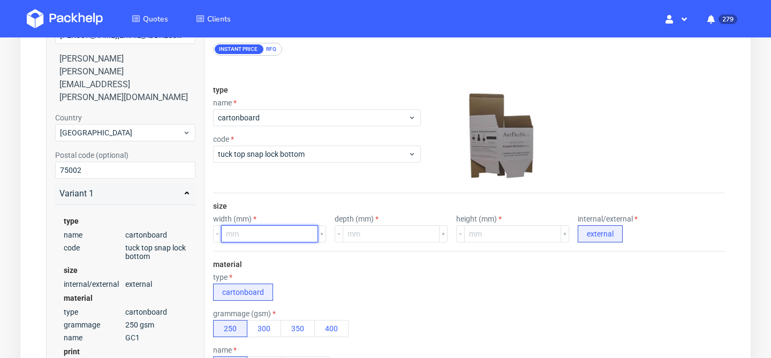
click at [264, 234] on input "number" at bounding box center [269, 234] width 97 height 17
type input "50"
click at [487, 237] on input "number" at bounding box center [512, 234] width 97 height 17
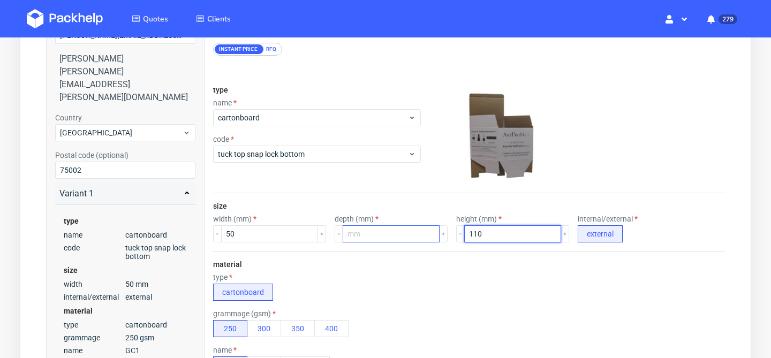
type input "110"
click at [391, 236] on input "number" at bounding box center [391, 234] width 97 height 17
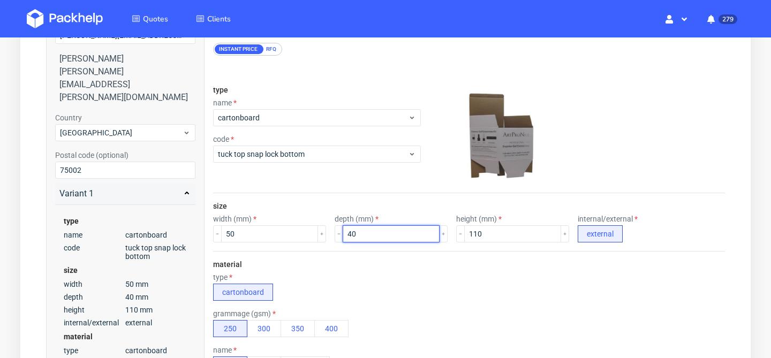
type input "40"
